Goal: Task Accomplishment & Management: Manage account settings

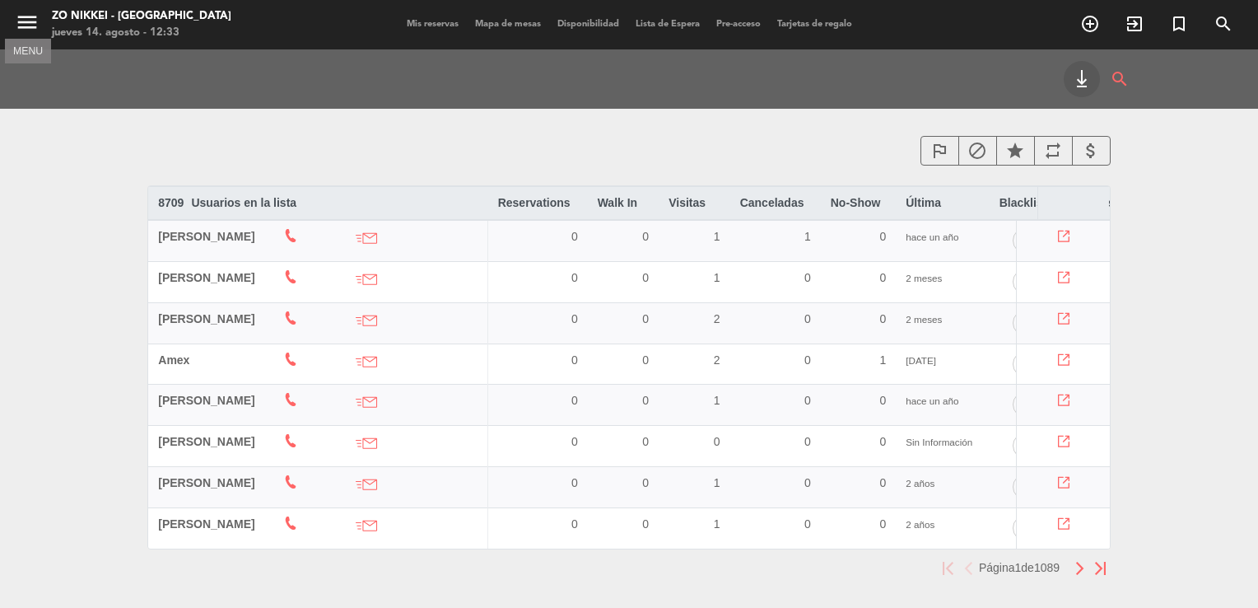
click at [30, 27] on icon "menu" at bounding box center [27, 22] width 25 height 25
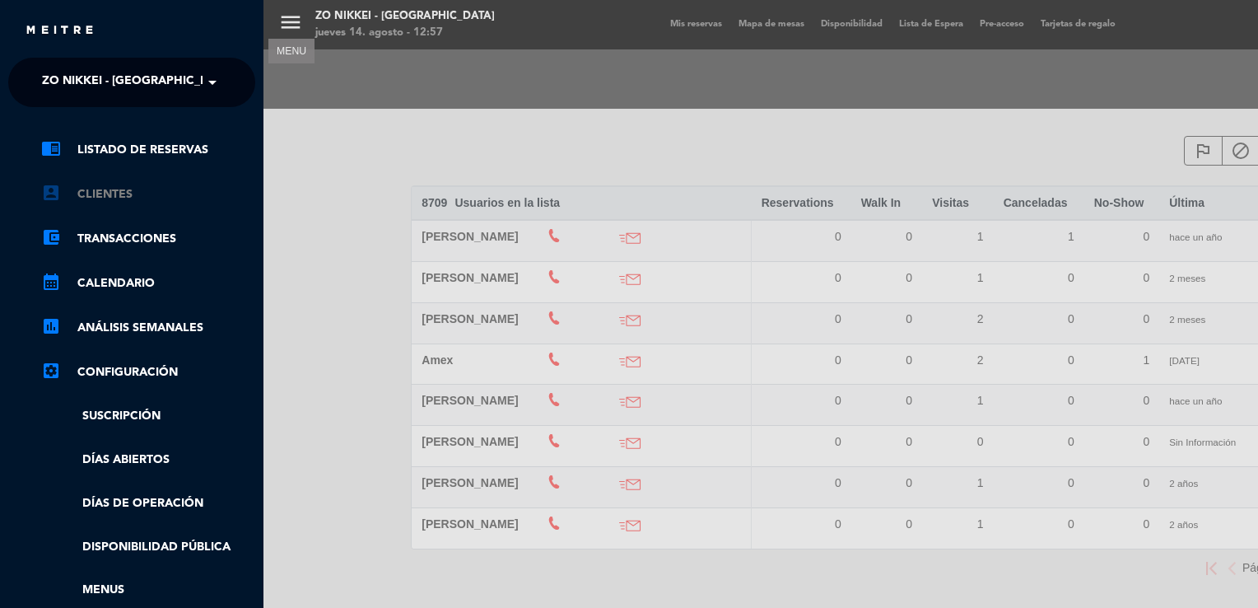
click at [118, 199] on link "account_box Clientes" at bounding box center [148, 194] width 214 height 20
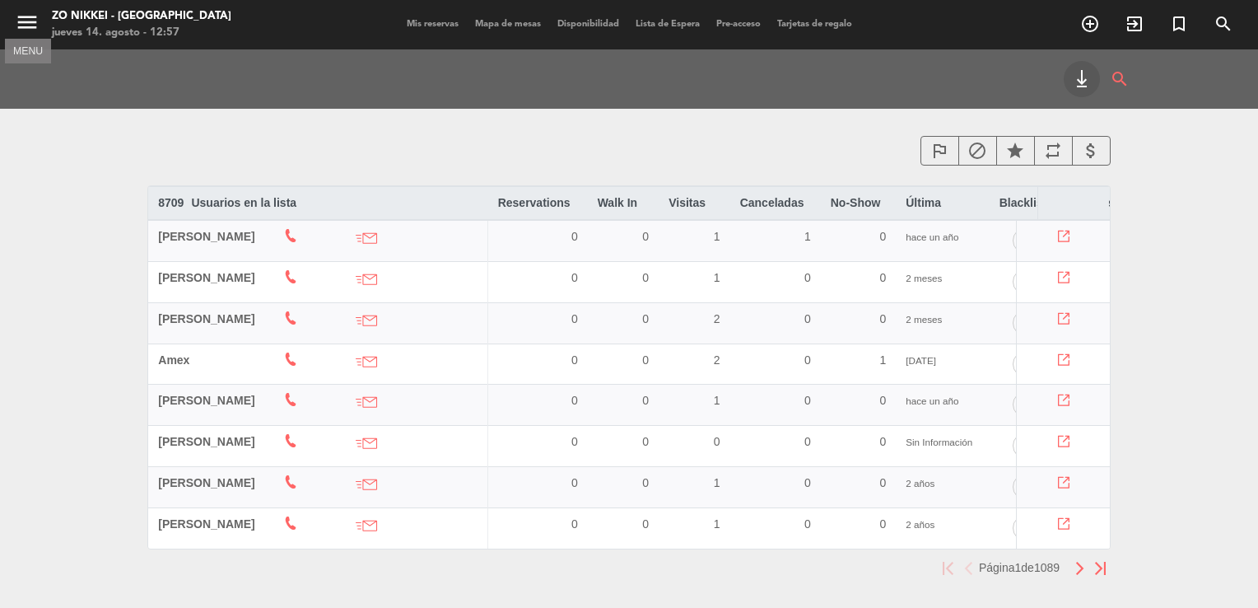
click at [20, 29] on icon "menu" at bounding box center [27, 22] width 25 height 25
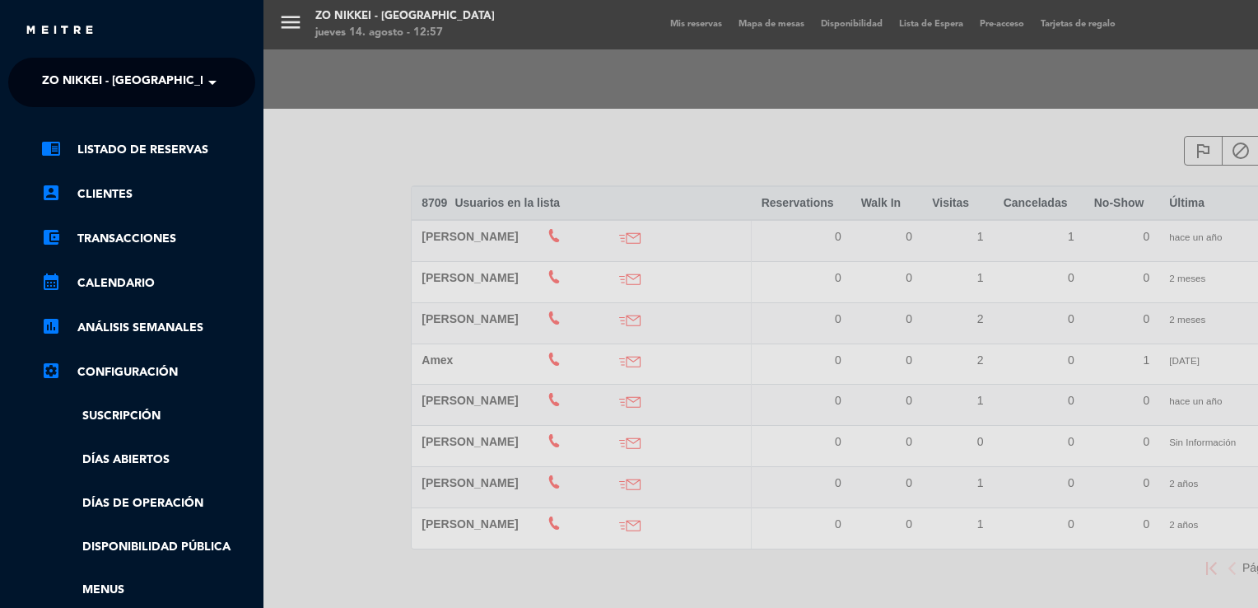
click at [695, 28] on div "menu Zo Nikkei - Nordelta jueves 14. agosto - 12:57 Mis reservas Mapa de mesas …" at bounding box center [893, 304] width 1258 height 608
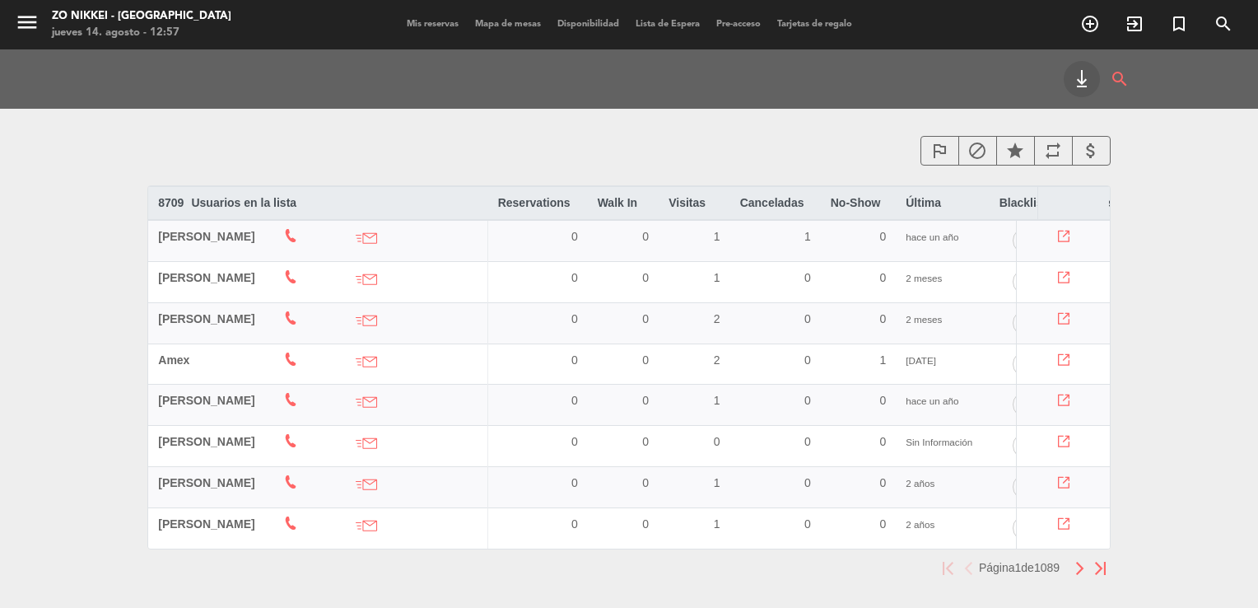
click at [435, 24] on span "Mis reservas" at bounding box center [433, 24] width 68 height 9
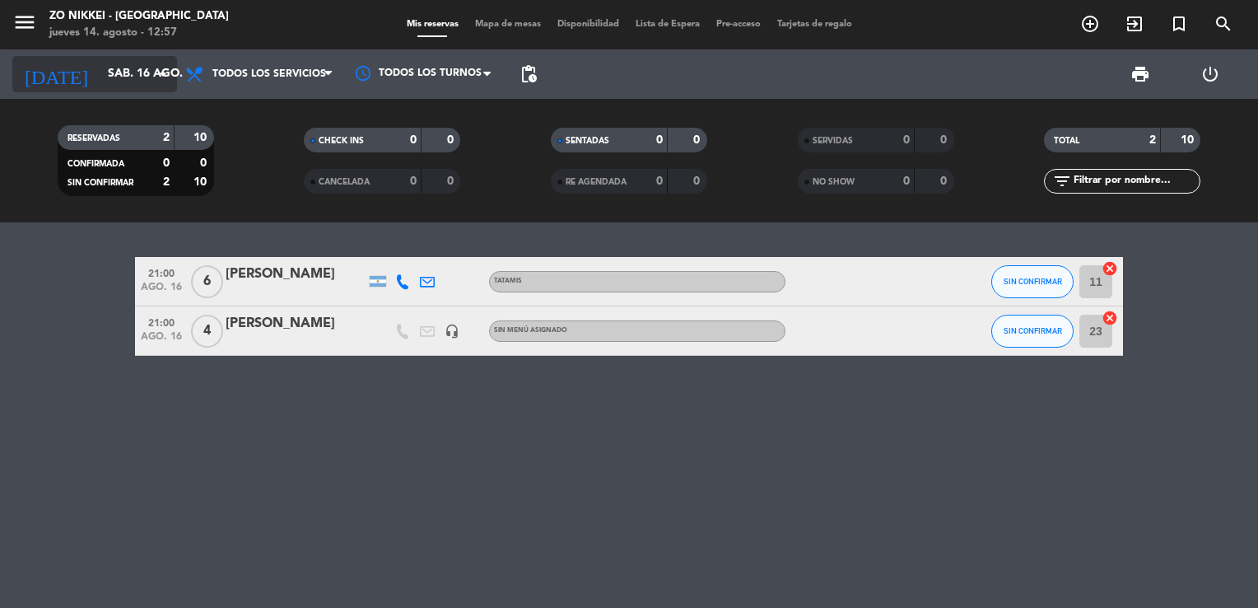
click at [107, 77] on input "sáb. 16 ago." at bounding box center [178, 74] width 156 height 30
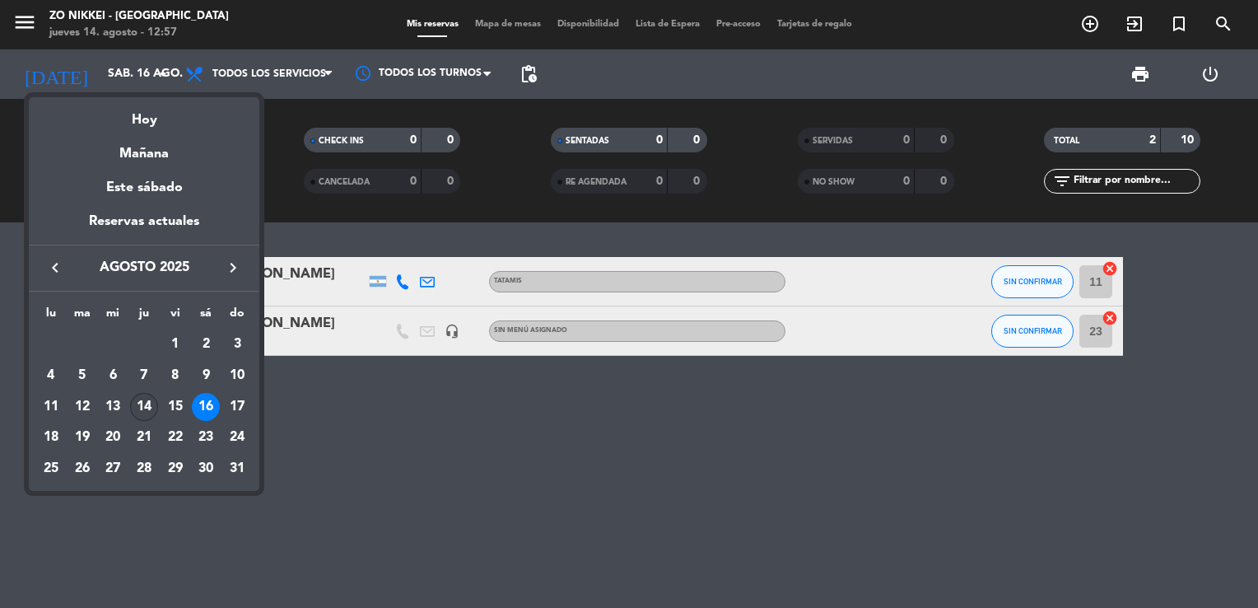
click at [147, 408] on div "14" at bounding box center [144, 407] width 28 height 28
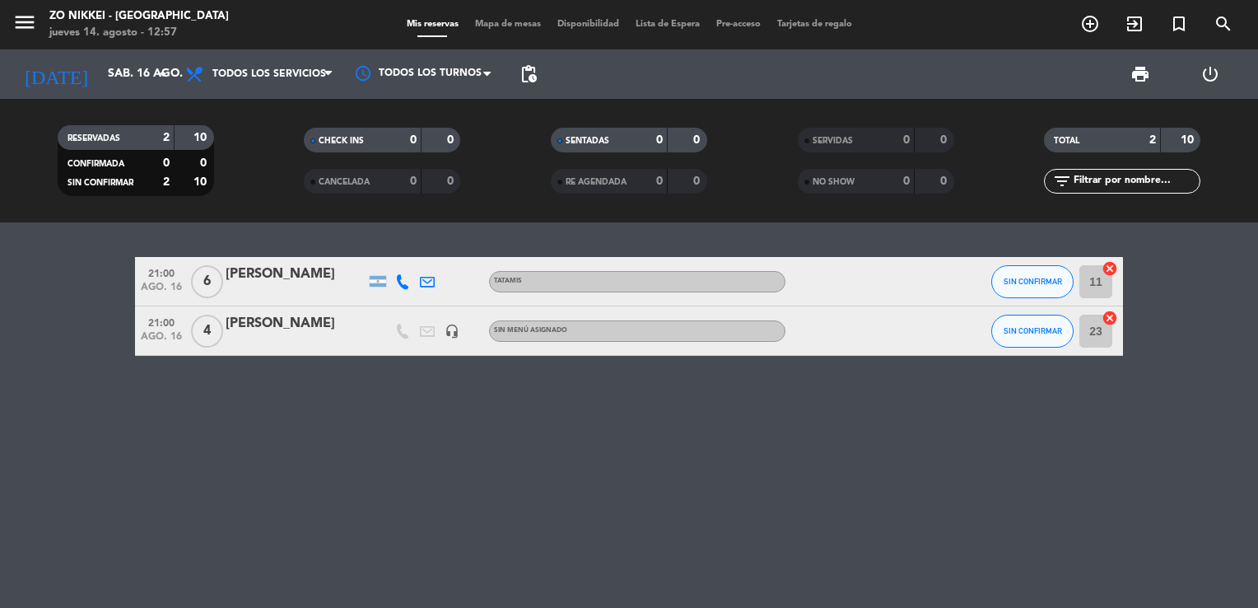
type input "jue. 14 ago."
